Goal: Task Accomplishment & Management: Manage account settings

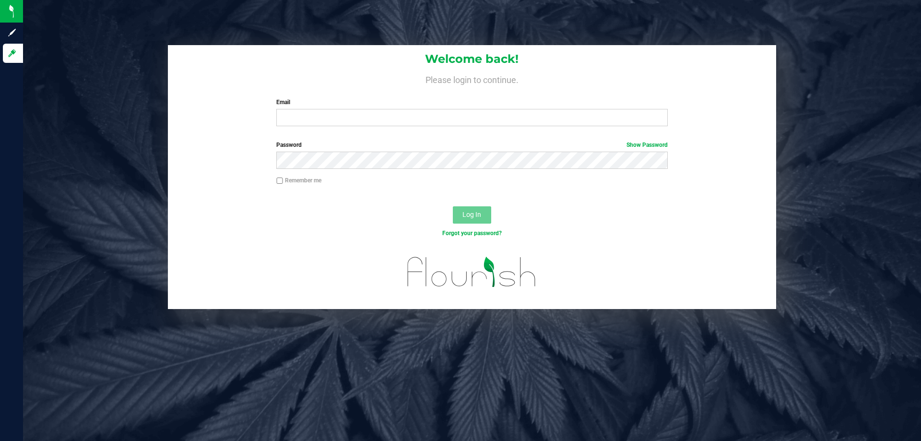
click at [391, 121] on input "Email" at bounding box center [471, 117] width 391 height 17
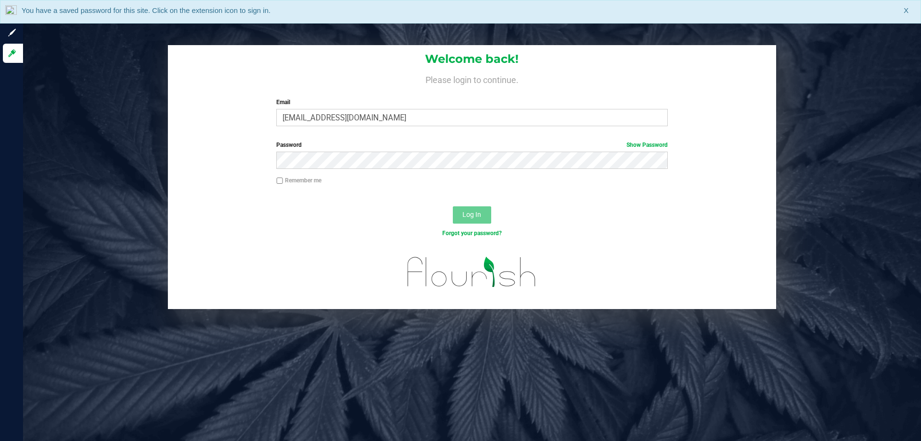
type input "[EMAIL_ADDRESS][DOMAIN_NAME]"
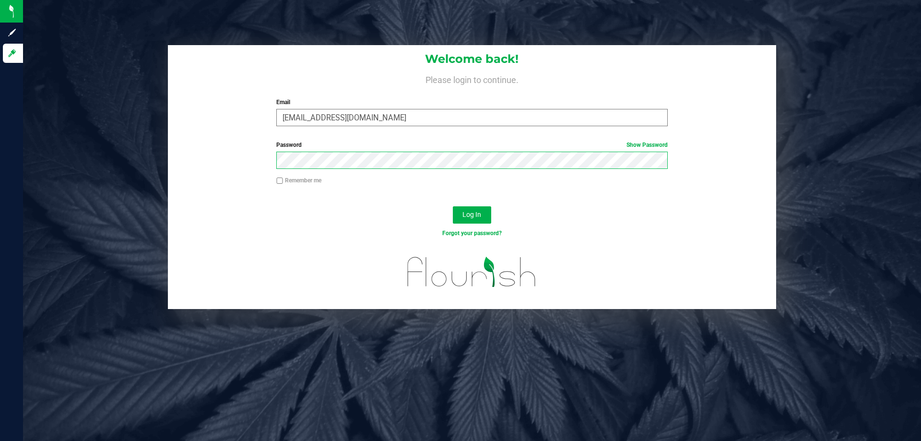
click at [453, 206] on button "Log In" at bounding box center [472, 214] width 38 height 17
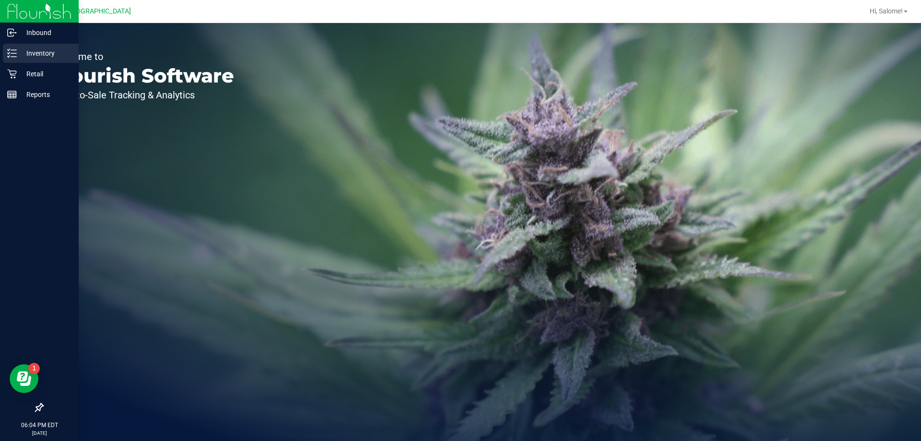
click at [27, 59] on div "Inventory" at bounding box center [41, 53] width 76 height 19
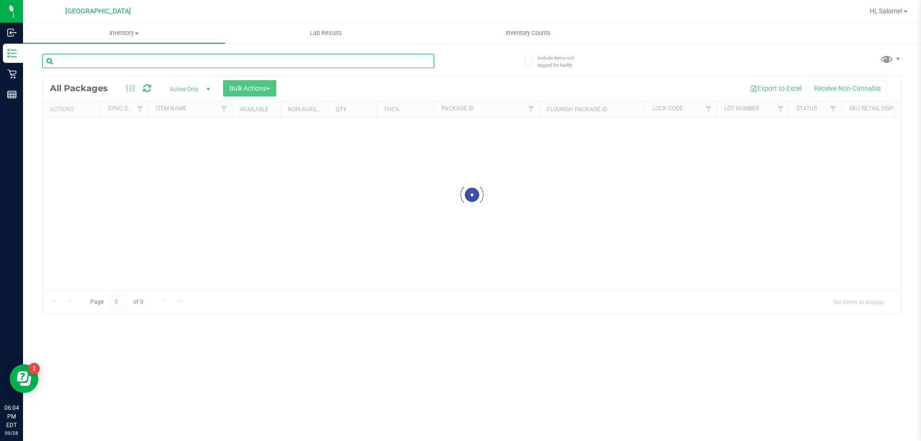
click at [181, 64] on div "Inventory All packages All inventory Waste log Create inventory Lab Results Inv…" at bounding box center [472, 232] width 898 height 418
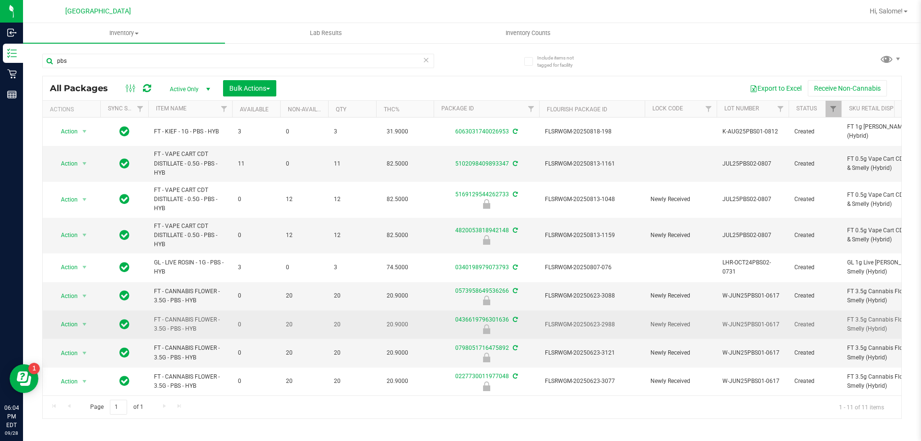
click at [190, 323] on span "FT - CANNABIS FLOWER - 3.5G - PBS - HYB" at bounding box center [190, 324] width 72 height 18
click at [190, 322] on span "FT - CANNABIS FLOWER - 3.5G - PBS - HYB" at bounding box center [190, 324] width 72 height 18
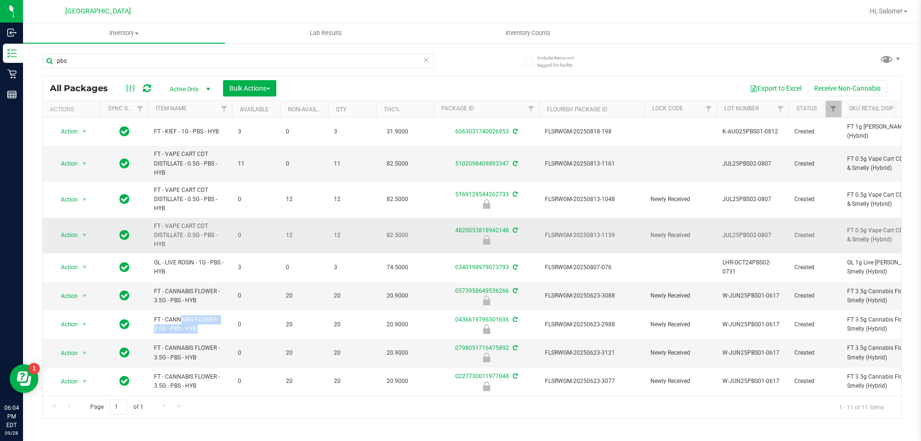
copy tr "FT - CANNABIS FLOWER - 3.5G - PBS - HYB"
click at [340, 64] on input "pbs" at bounding box center [238, 61] width 392 height 14
paste input "FT - CANNABIS FLOWER - 3.5G - PBS - HYB"
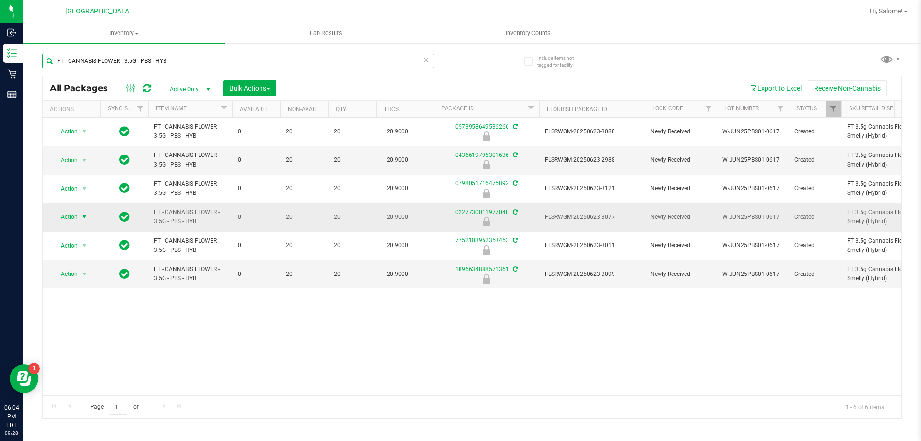
type input "FT - CANNABIS FLOWER - 3.5G - PBS - HYB"
click at [65, 214] on span "Action" at bounding box center [65, 216] width 26 height 13
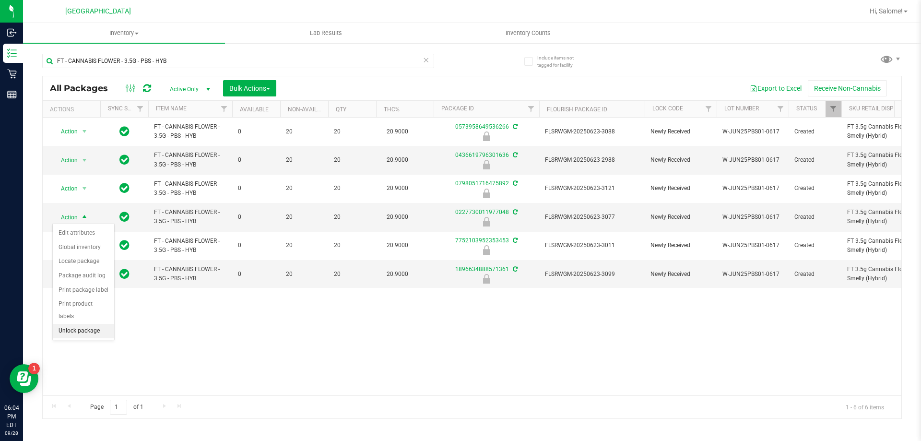
click at [78, 324] on li "Unlock package" at bounding box center [83, 331] width 61 height 14
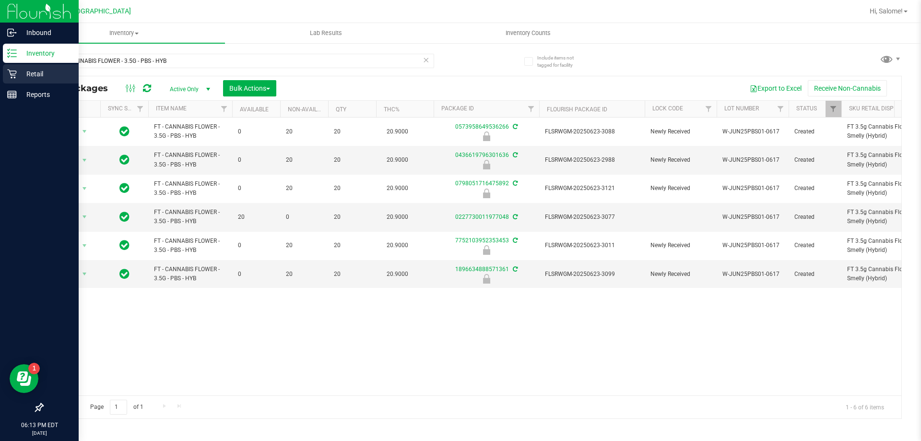
click at [43, 77] on p "Retail" at bounding box center [46, 74] width 58 height 12
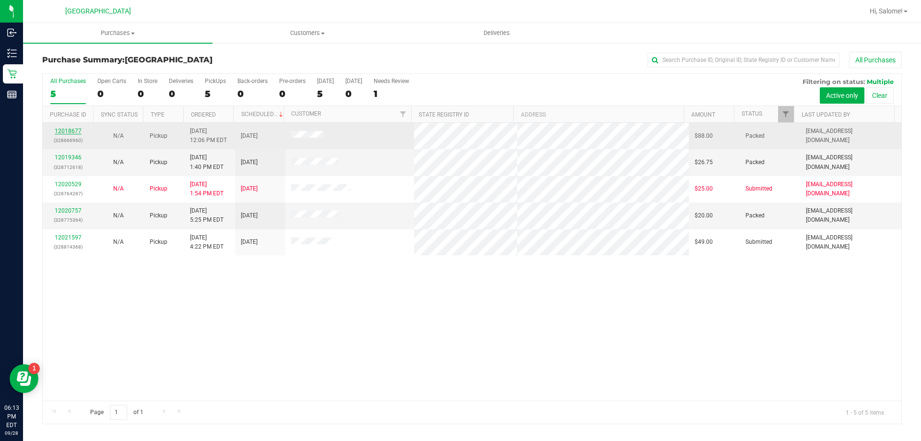
click at [75, 132] on link "12018677" at bounding box center [68, 131] width 27 height 7
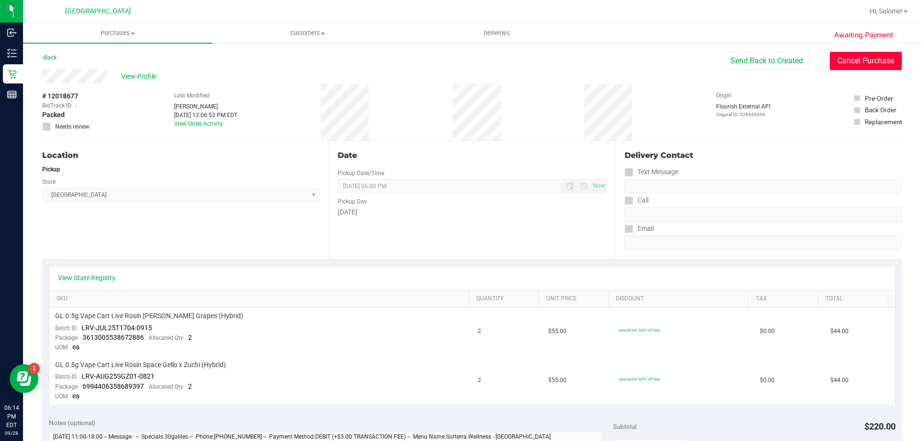
click at [853, 60] on button "Cancel Purchase" at bounding box center [866, 61] width 72 height 18
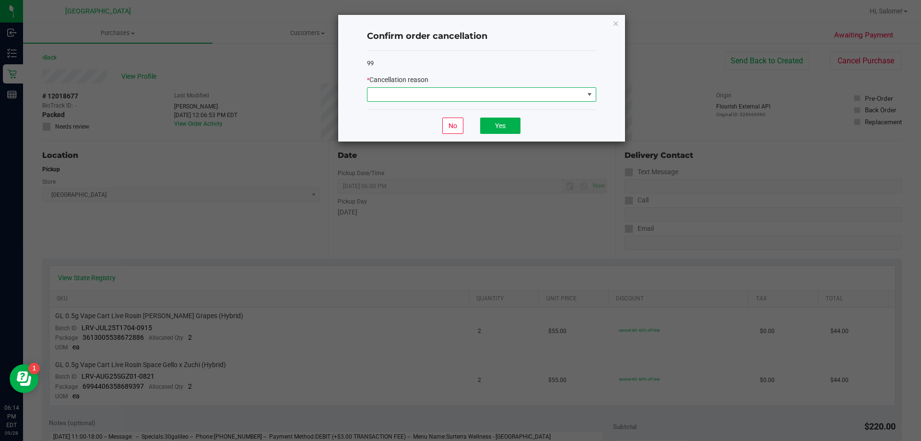
click at [477, 99] on span at bounding box center [475, 94] width 216 height 13
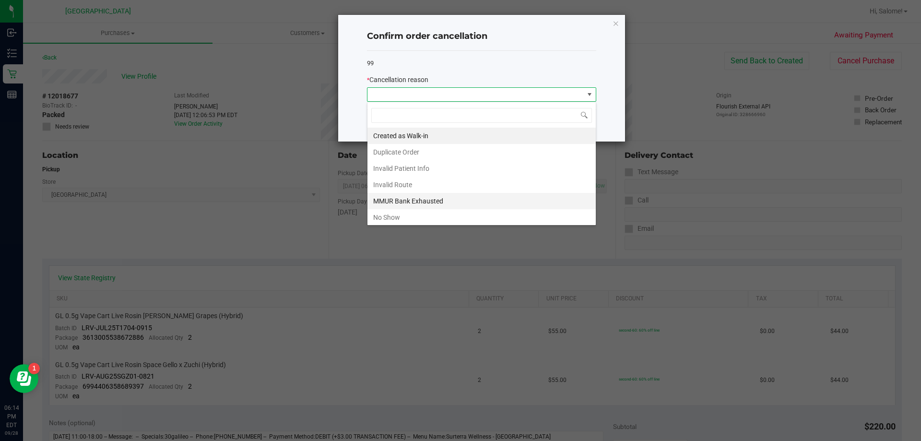
scroll to position [14, 229]
drag, startPoint x: 454, startPoint y: 218, endPoint x: 260, endPoint y: 152, distance: 204.8
click at [451, 218] on li "No Show" at bounding box center [481, 217] width 228 height 16
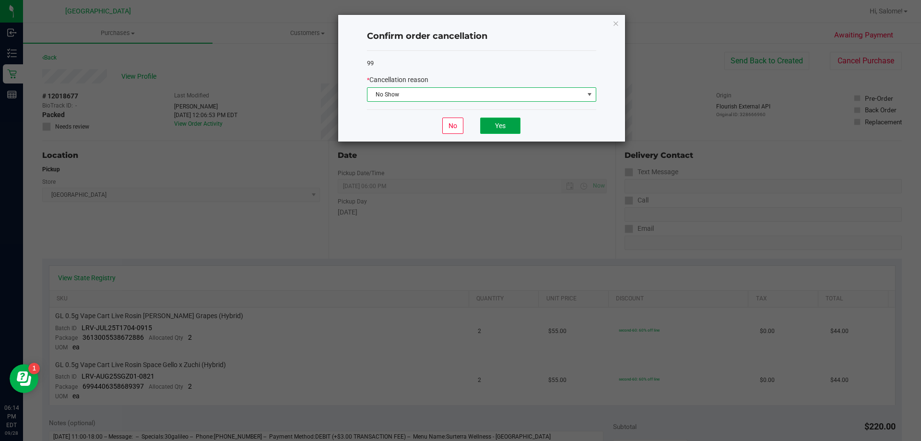
click at [490, 122] on button "Yes" at bounding box center [500, 126] width 40 height 16
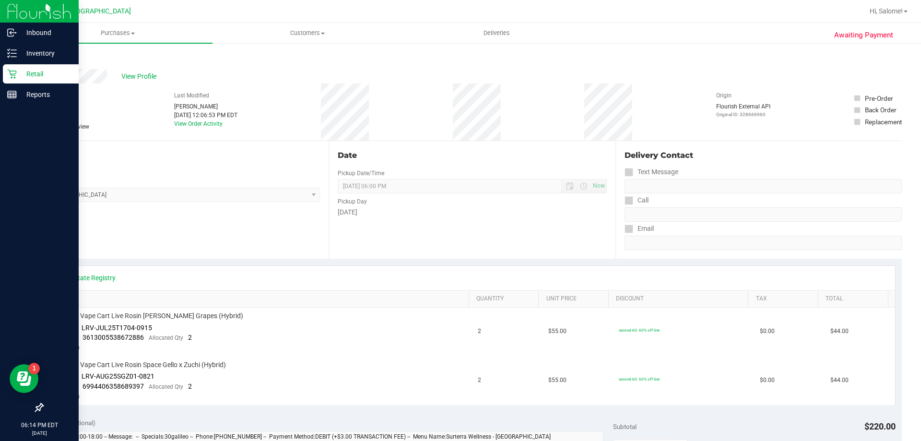
click at [33, 77] on p "Retail" at bounding box center [46, 74] width 58 height 12
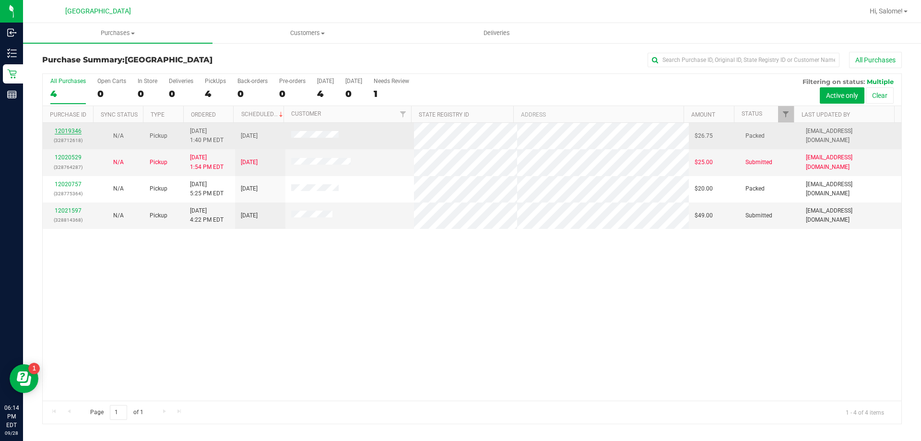
click at [76, 131] on link "12019346" at bounding box center [68, 131] width 27 height 7
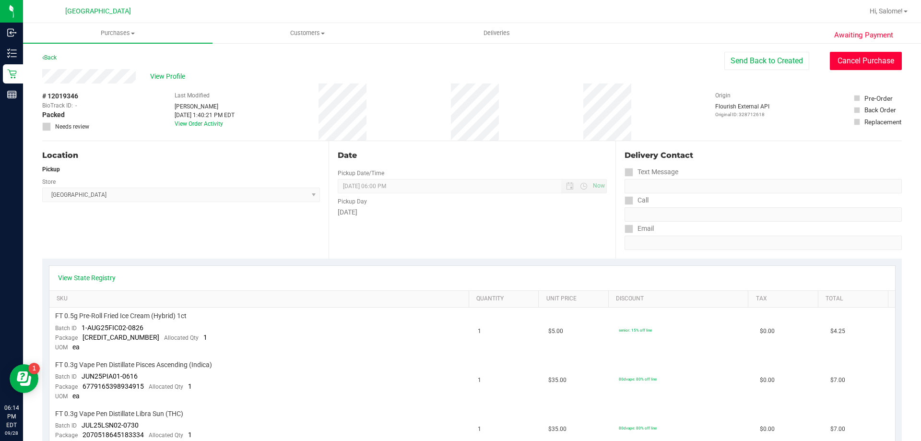
click at [861, 61] on button "Cancel Purchase" at bounding box center [866, 61] width 72 height 18
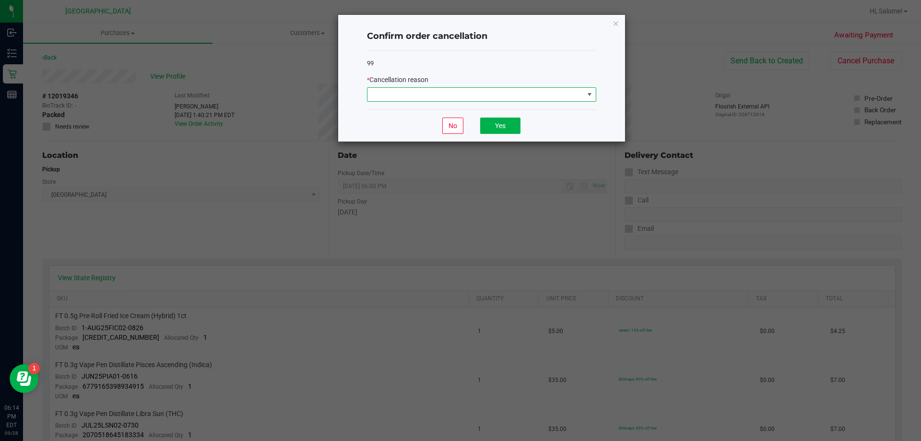
click at [396, 93] on span at bounding box center [475, 94] width 216 height 13
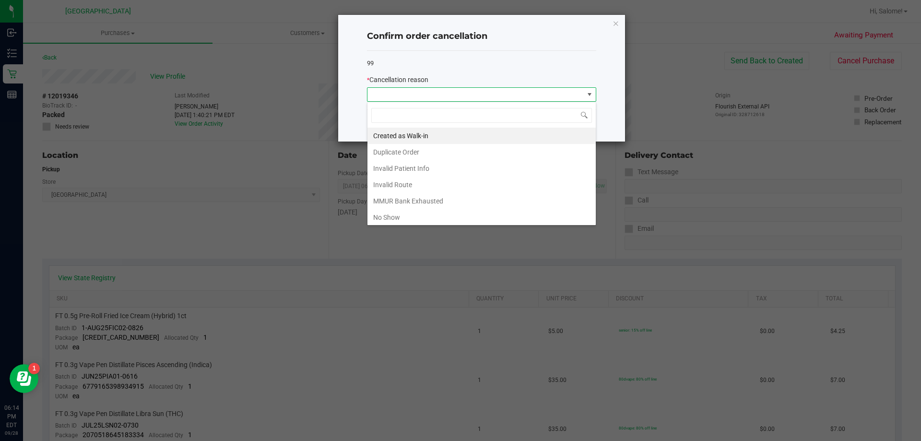
scroll to position [14, 229]
click at [414, 217] on li "No Show" at bounding box center [481, 217] width 228 height 16
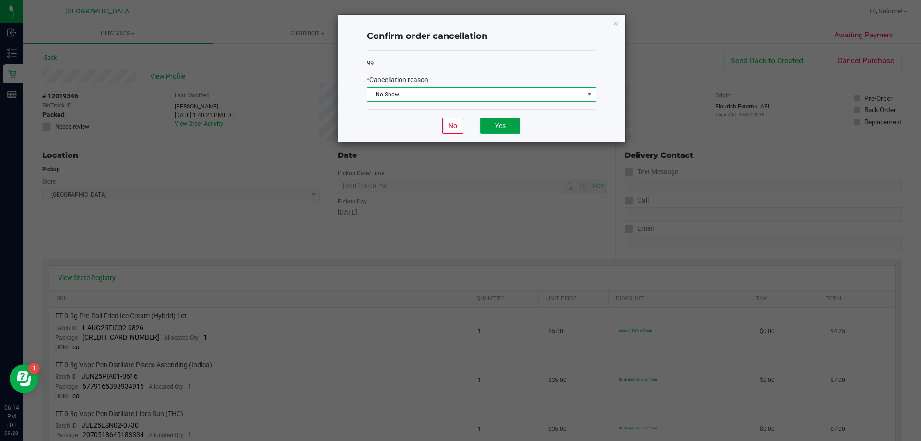
click at [506, 135] on div "No Yes" at bounding box center [481, 125] width 229 height 32
click at [498, 120] on button "Yes" at bounding box center [500, 126] width 40 height 16
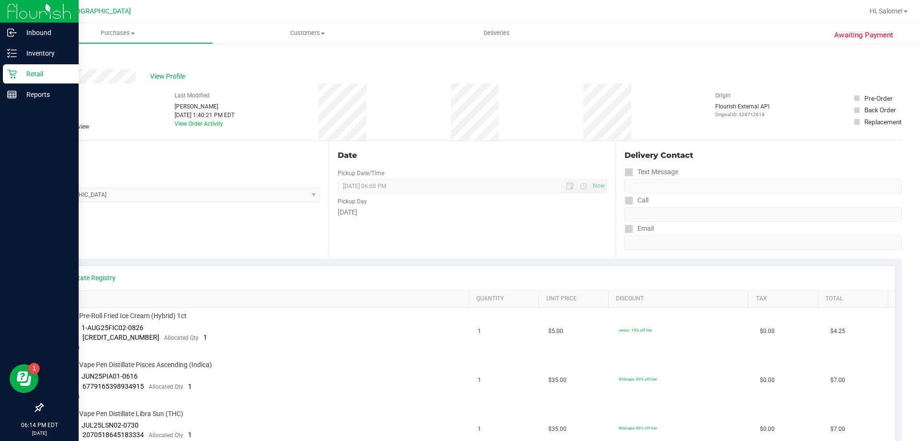
click at [42, 68] on div "Retail" at bounding box center [41, 73] width 76 height 19
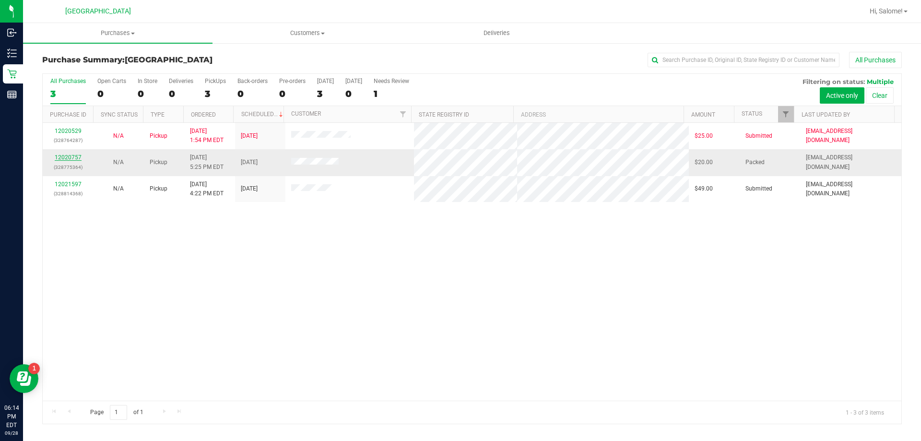
click at [73, 155] on link "12020757" at bounding box center [68, 157] width 27 height 7
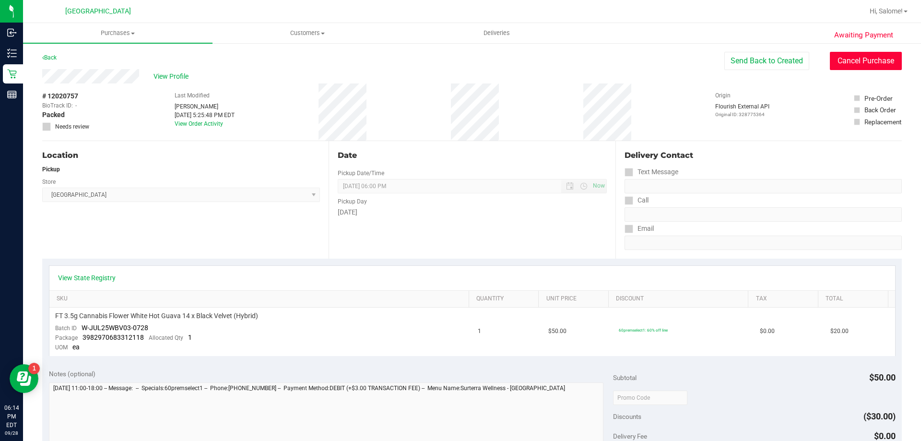
click at [870, 57] on button "Cancel Purchase" at bounding box center [866, 61] width 72 height 18
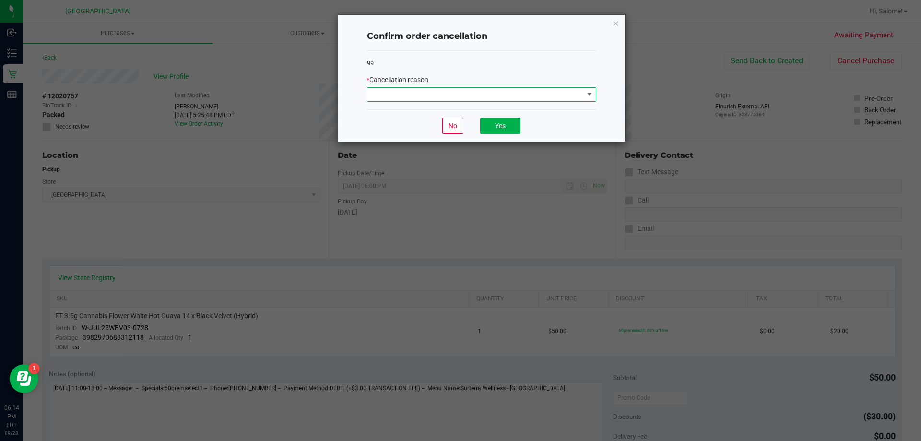
click at [396, 90] on span at bounding box center [475, 94] width 216 height 13
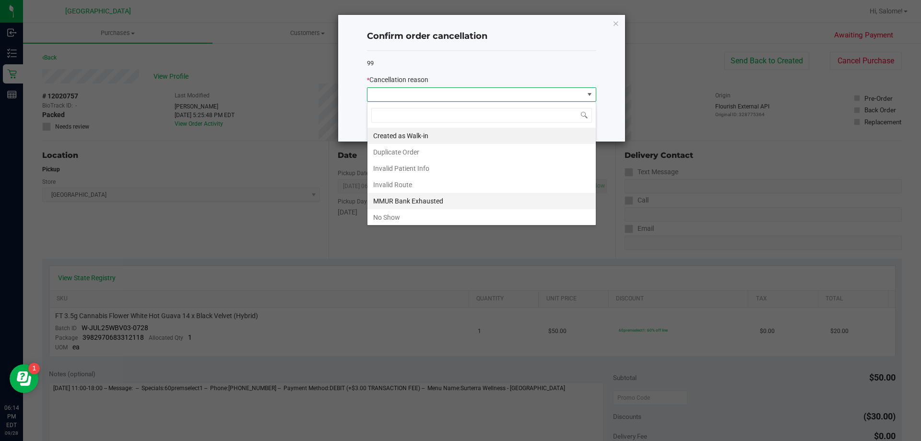
scroll to position [14, 229]
click at [424, 220] on li "No Show" at bounding box center [481, 217] width 228 height 16
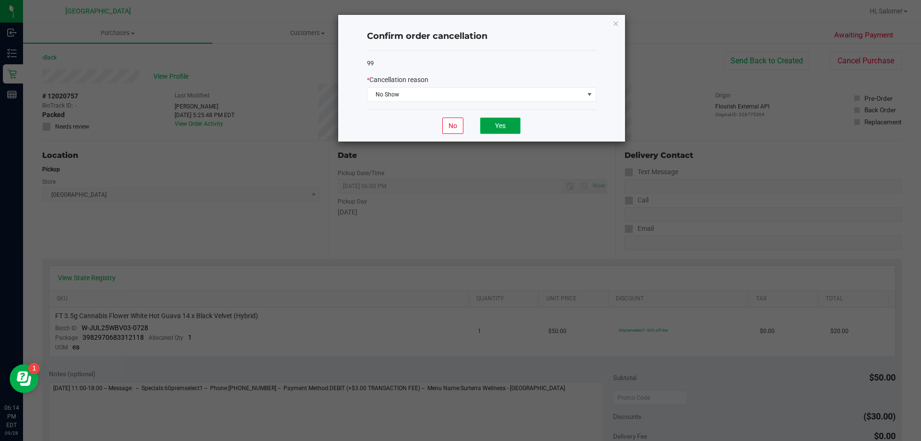
click at [500, 129] on button "Yes" at bounding box center [500, 126] width 40 height 16
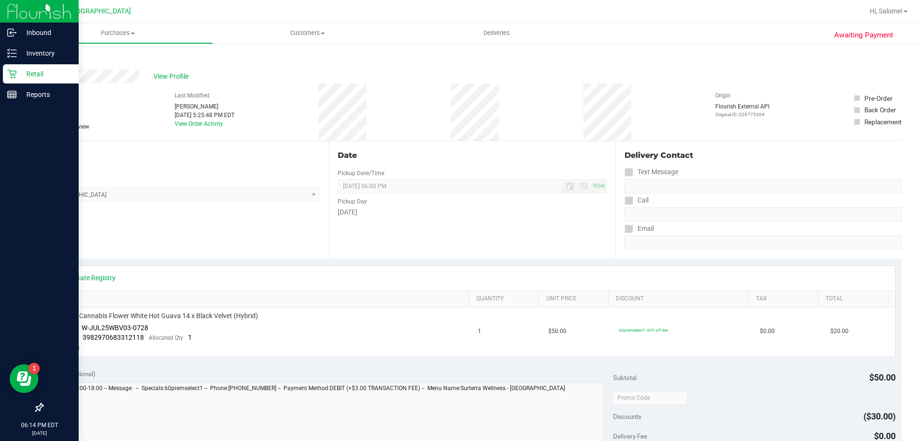
click at [37, 75] on p "Retail" at bounding box center [46, 74] width 58 height 12
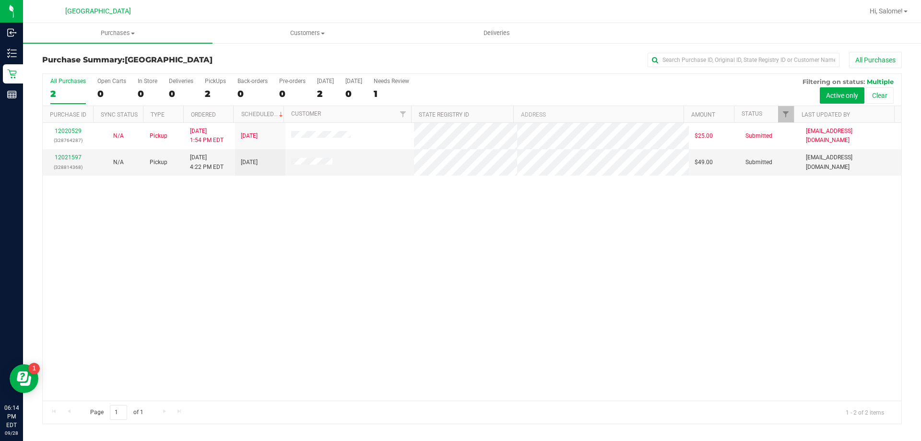
click at [296, 302] on div "12020529 (328764287) N/A Pickup [DATE] 1:54 PM EDT 9/28/2025 $25.00 Submitted […" at bounding box center [472, 262] width 859 height 278
